Goal: Task Accomplishment & Management: Use online tool/utility

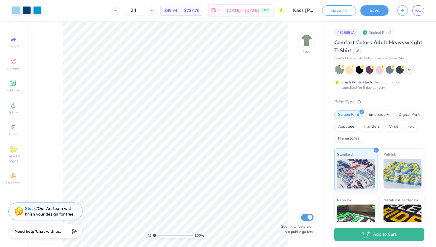
drag, startPoint x: 153, startPoint y: 235, endPoint x: 160, endPoint y: 235, distance: 6.5
click at [160, 235] on div "100 %" at bounding box center [175, 235] width 59 height 5
type input "1.51"
click at [156, 236] on input "range" at bounding box center [173, 235] width 40 height 5
click at [419, 11] on span "KC" at bounding box center [418, 10] width 6 height 7
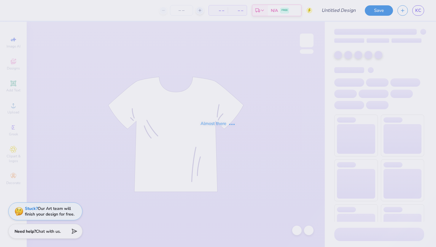
type input "Kass [PERSON_NAME] : The [GEOGRAPHIC_DATA][US_STATE]"
type input "24"
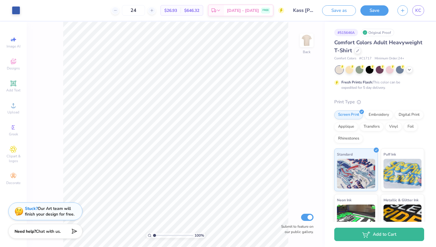
click at [414, 4] on div "Save as Save KC" at bounding box center [379, 10] width 114 height 21
click at [415, 5] on div "Save as Save KC" at bounding box center [379, 10] width 114 height 21
click at [418, 11] on span "KC" at bounding box center [418, 10] width 6 height 7
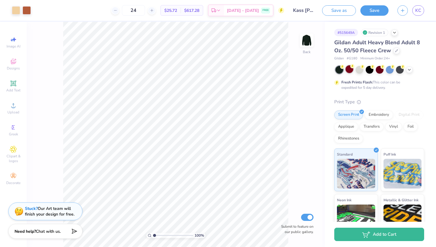
click at [349, 71] on div at bounding box center [350, 69] width 8 height 8
click at [392, 69] on div at bounding box center [390, 69] width 8 height 8
click at [378, 71] on div at bounding box center [380, 69] width 8 height 8
click at [368, 70] on div at bounding box center [370, 69] width 8 height 8
click at [408, 70] on icon at bounding box center [409, 69] width 5 height 5
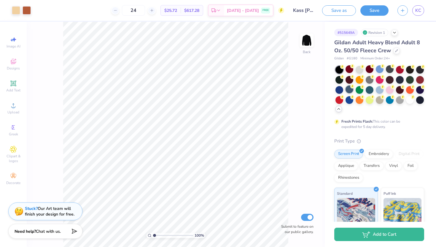
click at [351, 91] on div at bounding box center [350, 89] width 8 height 8
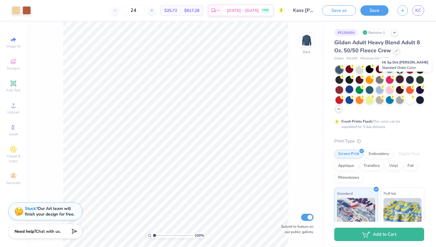
click at [400, 81] on div at bounding box center [400, 79] width 8 height 8
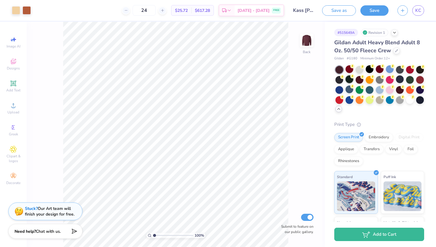
click at [346, 80] on div at bounding box center [350, 79] width 8 height 8
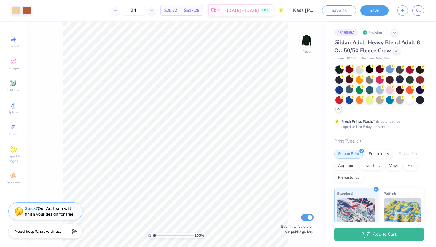
click at [349, 70] on div at bounding box center [350, 69] width 8 height 8
click at [397, 51] on icon at bounding box center [396, 50] width 3 height 3
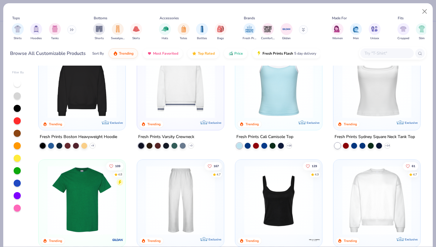
scroll to position [178, 0]
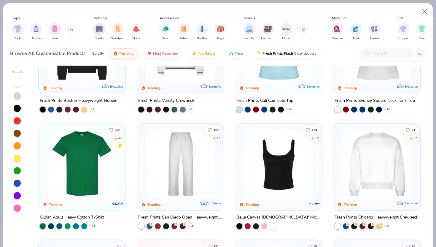
click at [373, 156] on img at bounding box center [376, 163] width 75 height 69
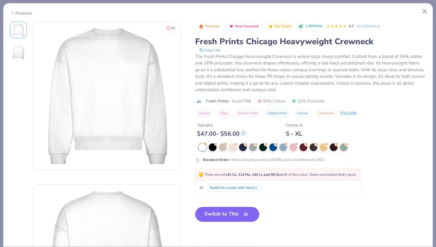
click at [211, 213] on button "Switch to This" at bounding box center [227, 214] width 64 height 15
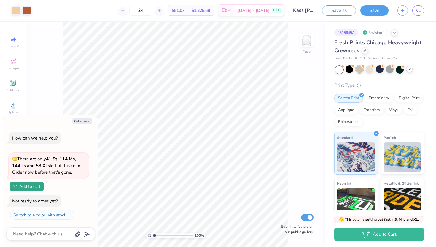
click at [361, 70] on div at bounding box center [360, 69] width 8 height 8
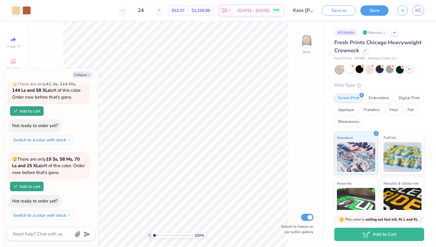
click at [378, 70] on div at bounding box center [380, 69] width 8 height 8
type textarea "x"
type input "50"
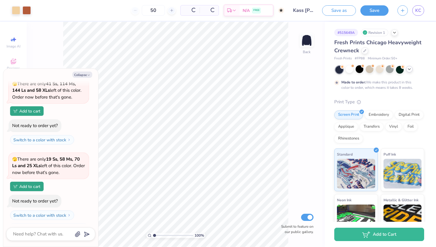
scroll to position [78, 0]
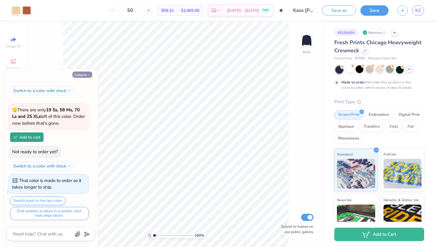
click at [85, 77] on button "Collapse" at bounding box center [82, 74] width 20 height 6
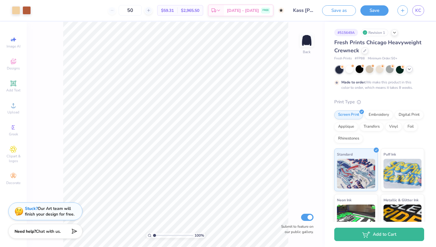
click at [414, 68] on div at bounding box center [379, 70] width 89 height 8
click at [408, 70] on icon at bounding box center [409, 69] width 5 height 5
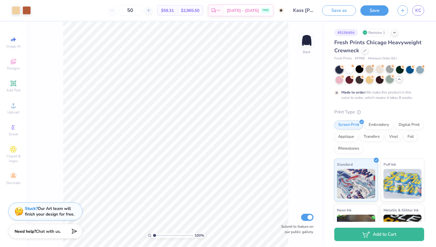
click at [391, 81] on div at bounding box center [390, 79] width 8 height 8
click at [347, 81] on div at bounding box center [350, 79] width 8 height 8
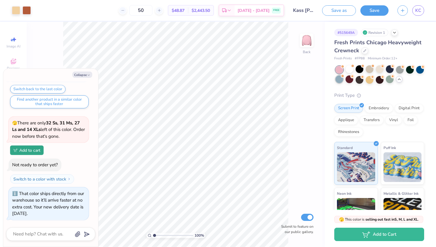
click at [335, 80] on div at bounding box center [339, 79] width 8 height 8
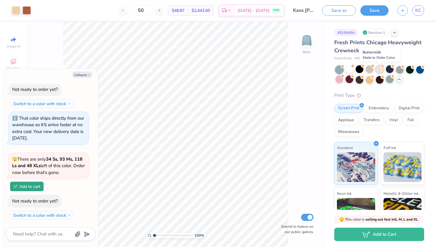
click at [381, 69] on div at bounding box center [380, 69] width 8 height 8
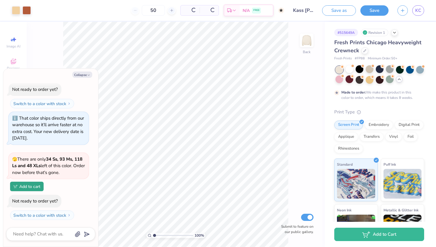
scroll to position [321, 0]
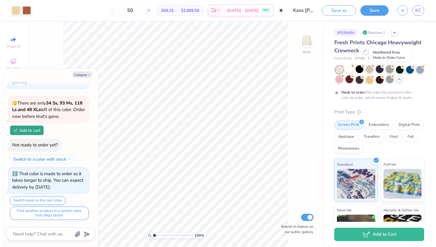
click at [389, 69] on div at bounding box center [390, 69] width 8 height 8
click at [358, 70] on div at bounding box center [360, 69] width 8 height 8
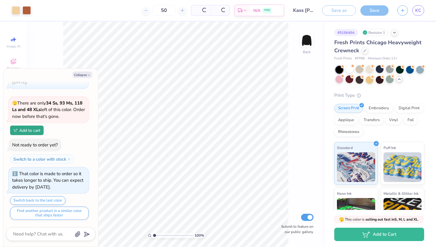
scroll to position [433, 0]
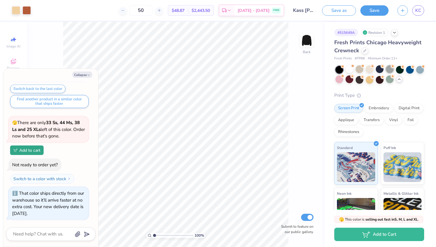
click at [389, 69] on div at bounding box center [390, 69] width 8 height 8
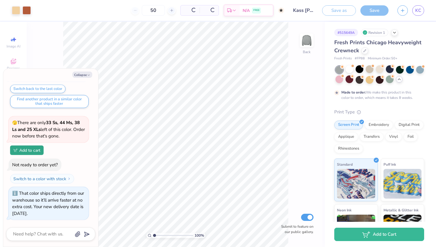
scroll to position [489, 0]
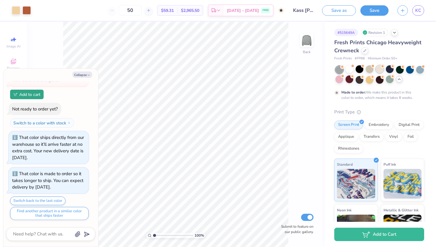
click at [379, 69] on div at bounding box center [380, 69] width 8 height 8
click at [403, 70] on div at bounding box center [400, 69] width 8 height 8
click at [340, 71] on div at bounding box center [339, 70] width 8 height 8
click at [391, 69] on div at bounding box center [390, 69] width 8 height 8
click at [89, 72] on button "Collapse" at bounding box center [82, 74] width 20 height 6
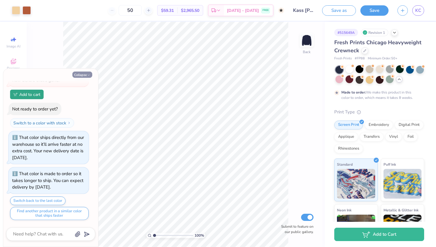
type textarea "x"
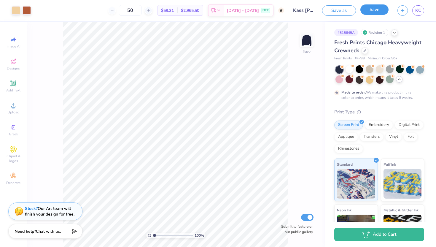
click at [377, 10] on button "Save" at bounding box center [374, 9] width 28 height 10
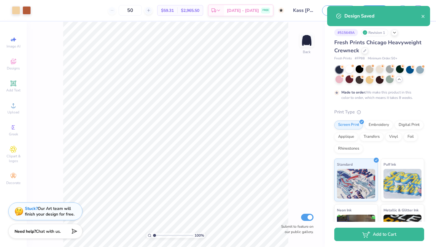
click at [426, 17] on div "Design Saved" at bounding box center [378, 16] width 103 height 20
click at [421, 17] on div "Design Saved" at bounding box center [382, 15] width 77 height 7
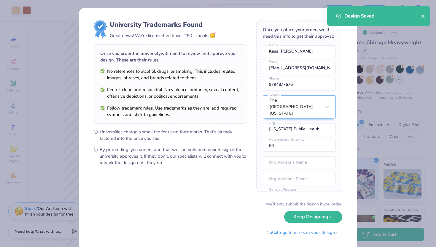
click at [423, 16] on icon "close" at bounding box center [422, 16] width 3 height 3
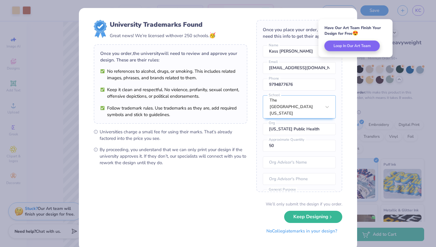
click at [301, 234] on button "No Collegiate marks in your design?" at bounding box center [301, 231] width 81 height 12
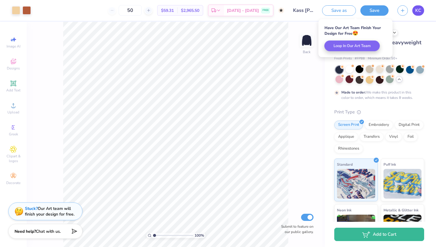
click at [417, 13] on span "KC" at bounding box center [418, 10] width 6 height 7
